Goal: Task Accomplishment & Management: Manage account settings

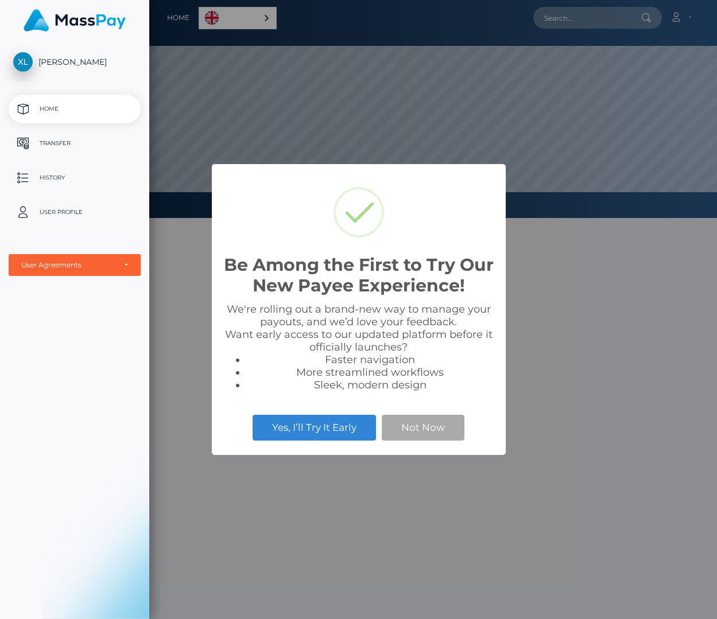
scroll to position [218, 568]
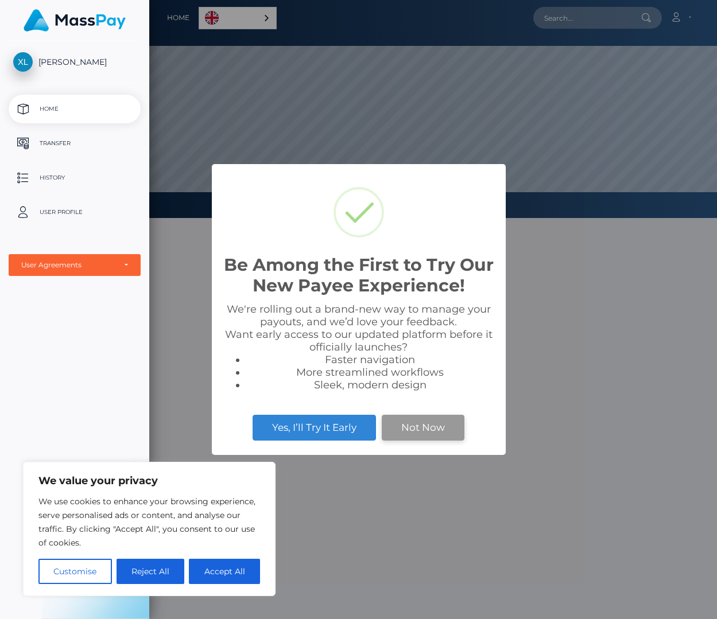
click at [407, 437] on button "Not Now" at bounding box center [423, 427] width 83 height 25
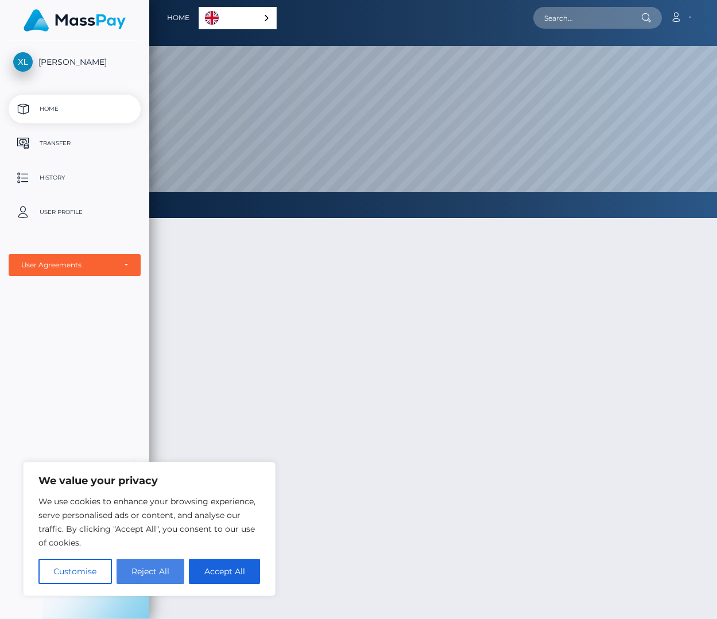
click at [143, 580] on button "Reject All" at bounding box center [151, 571] width 68 height 25
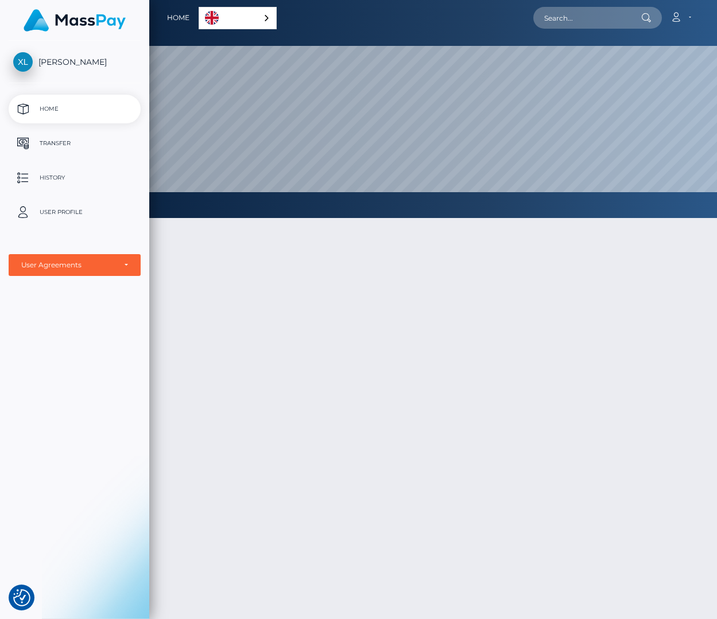
click at [232, 15] on link "English" at bounding box center [237, 17] width 77 height 21
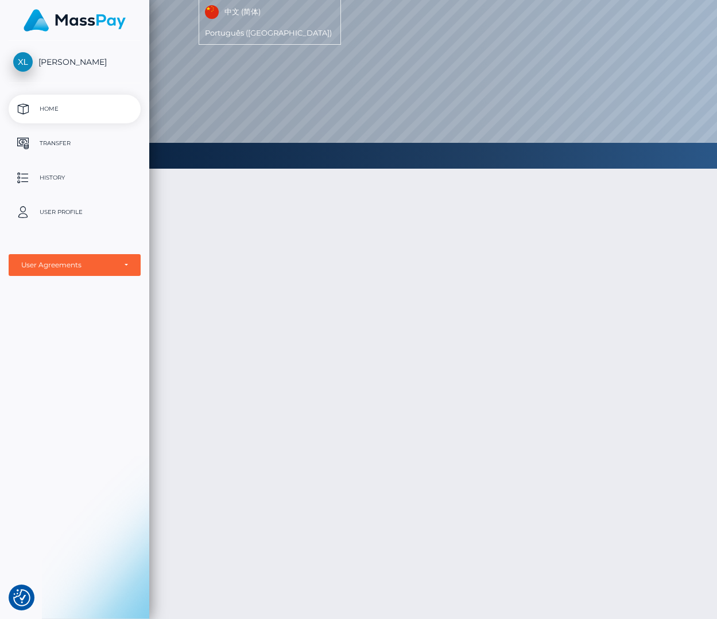
scroll to position [71, 0]
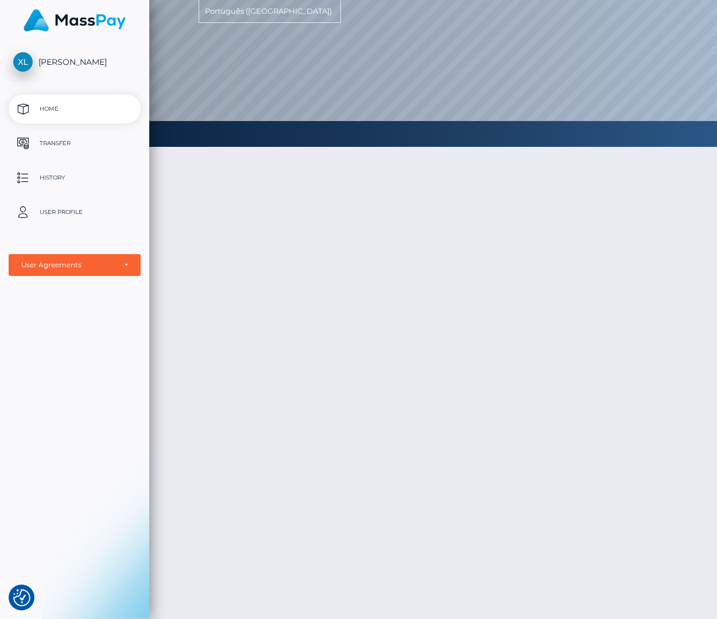
click at [263, 290] on div at bounding box center [433, 404] width 568 height 549
click at [67, 216] on p "User Profile" at bounding box center [74, 212] width 123 height 17
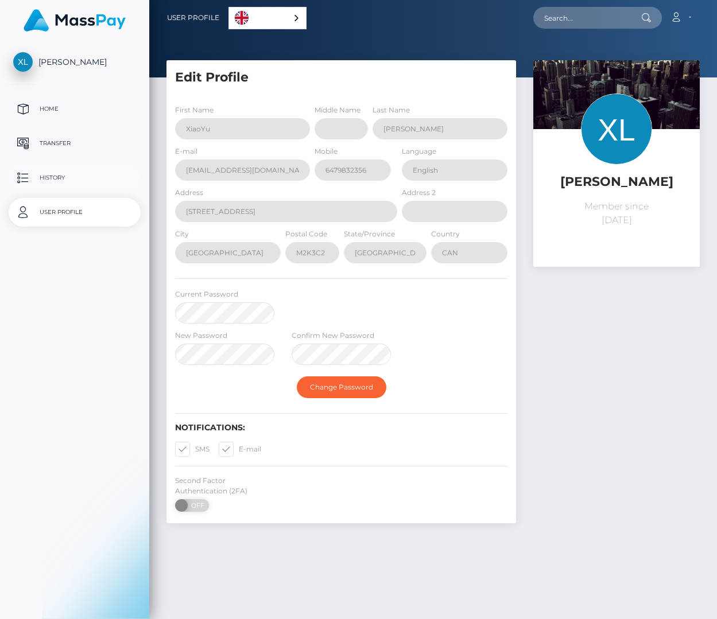
select select
click at [82, 139] on p "Transfer" at bounding box center [74, 143] width 123 height 17
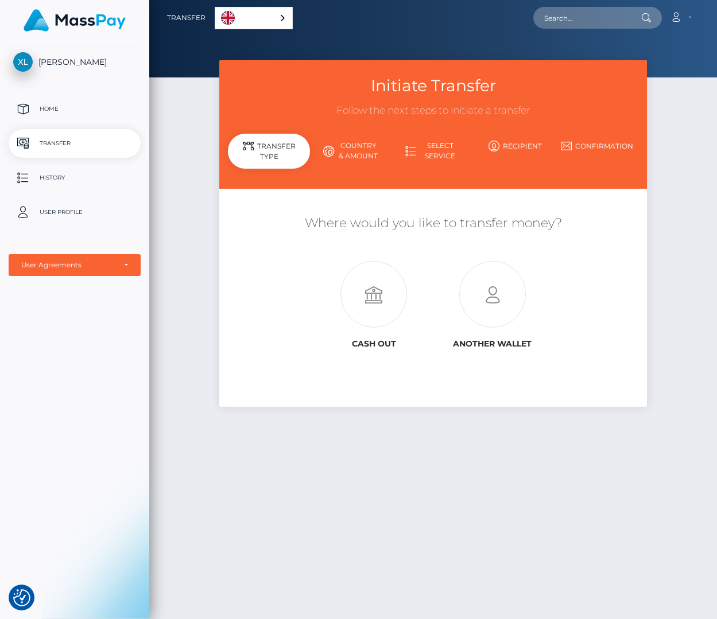
click at [365, 157] on link "Country & Amount" at bounding box center [351, 151] width 82 height 30
click at [390, 316] on icon at bounding box center [374, 295] width 119 height 67
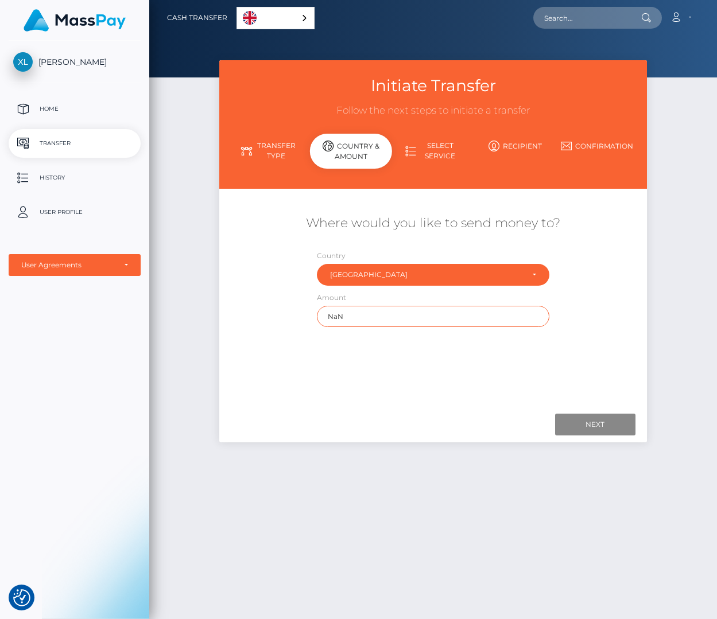
click at [397, 321] on input "NaN" at bounding box center [433, 316] width 232 height 21
click at [44, 180] on p "History" at bounding box center [74, 177] width 123 height 17
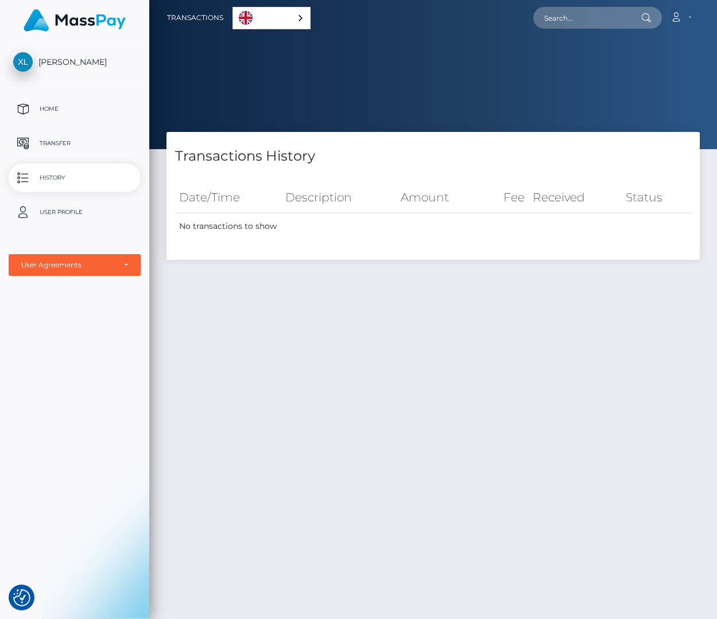
click at [257, 398] on div "Transactions History Date/Time Description Amount Fee Received Status" at bounding box center [433, 406] width 568 height 549
